Goal: Transaction & Acquisition: Purchase product/service

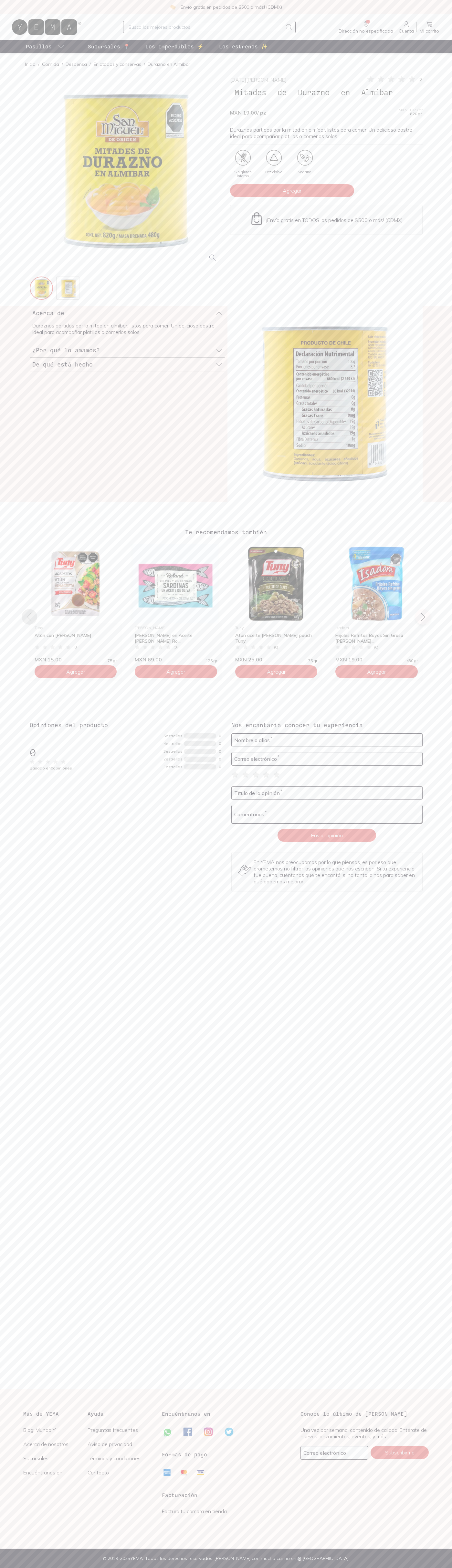
click at [292, 191] on span "Agregar" at bounding box center [292, 191] width 19 height 7
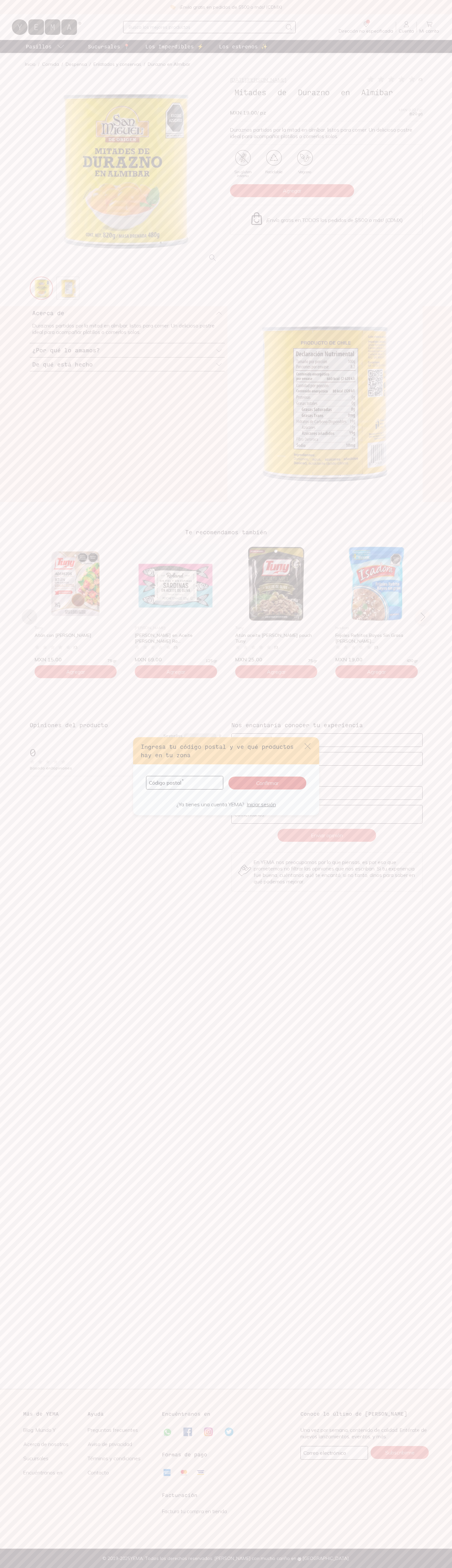
click at [308, 746] on icon "default" at bounding box center [308, 746] width 6 height 6
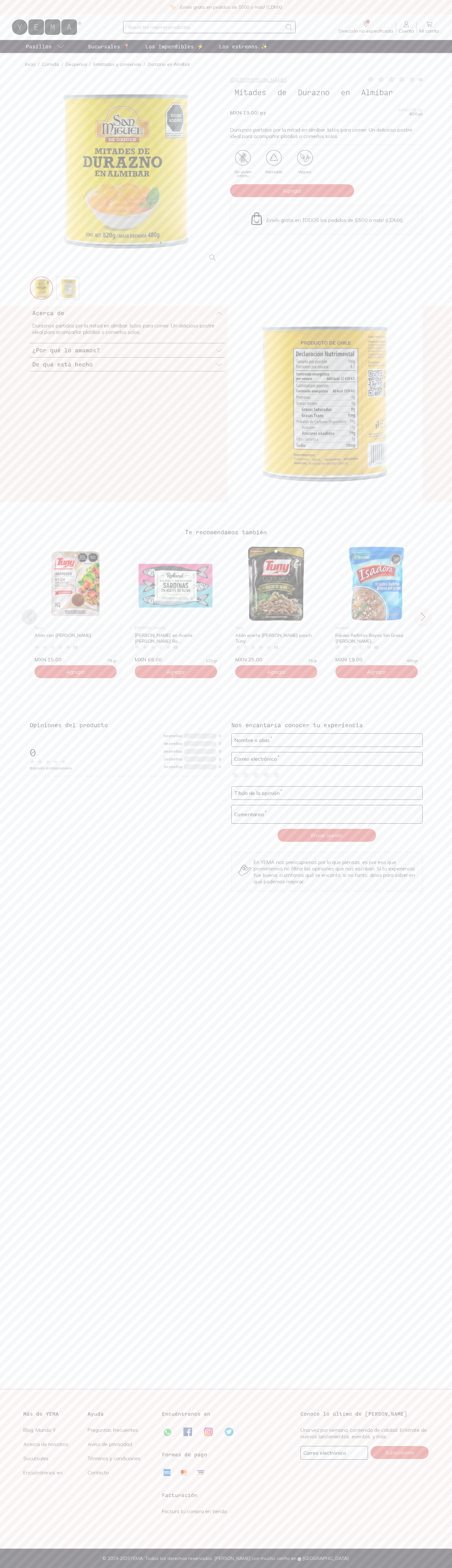
click at [429, 24] on icon at bounding box center [429, 24] width 8 height 8
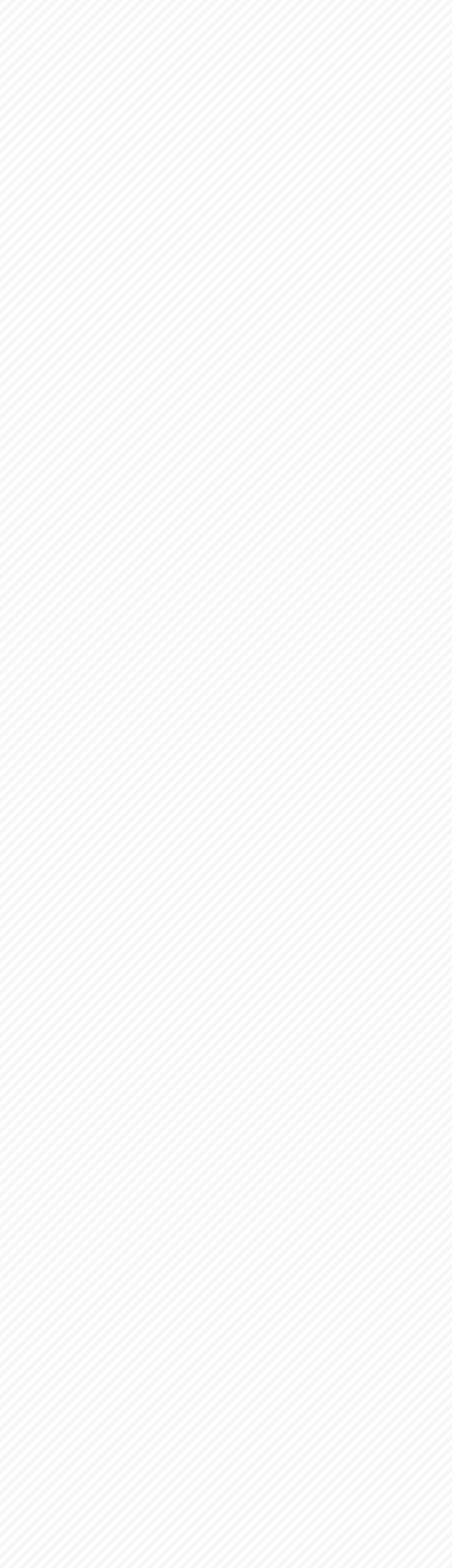
click at [41, 0] on html "YEMA: Así de fácil, así [PERSON_NAME]" at bounding box center [226, 0] width 452 height 0
click at [449, 0] on html "YEMA: Así de fácil, así [PERSON_NAME]" at bounding box center [226, 0] width 452 height 0
click at [69, 0] on html "YEMA: Así de fácil, así [PERSON_NAME]" at bounding box center [226, 0] width 452 height 0
click at [4, 0] on html "YEMA: Así de fácil, así [PERSON_NAME]" at bounding box center [226, 0] width 452 height 0
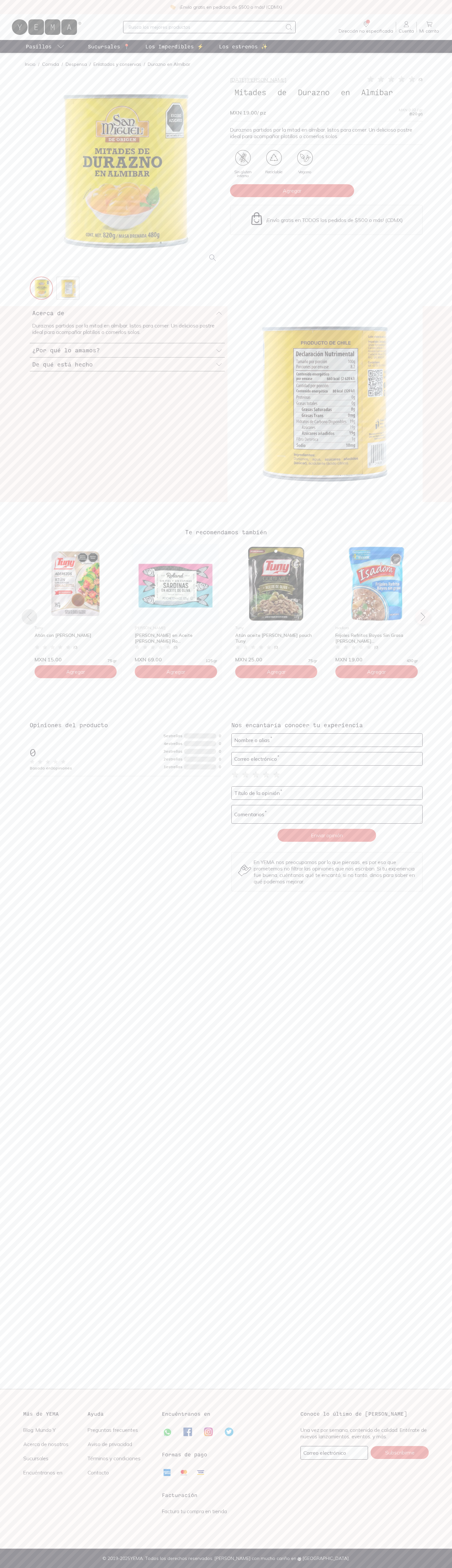
click at [412, 79] on icon at bounding box center [412, 79] width 7 height 6
